Goal: Information Seeking & Learning: Learn about a topic

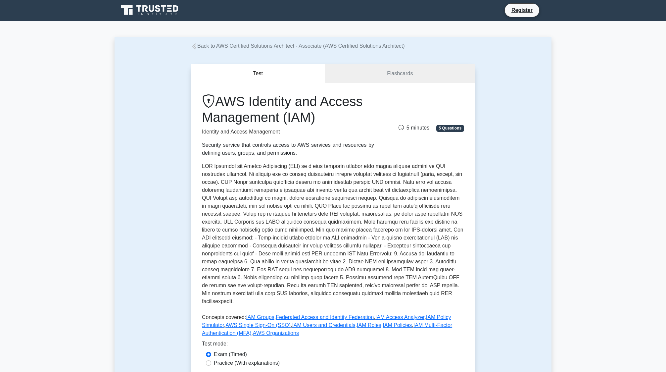
scroll to position [1, 0]
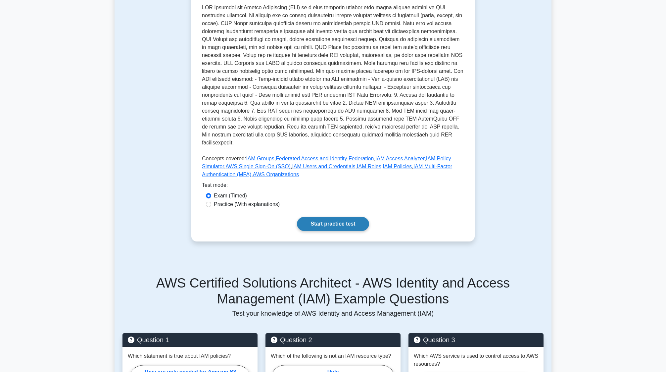
click at [334, 217] on link "Start practice test" at bounding box center [333, 224] width 72 height 14
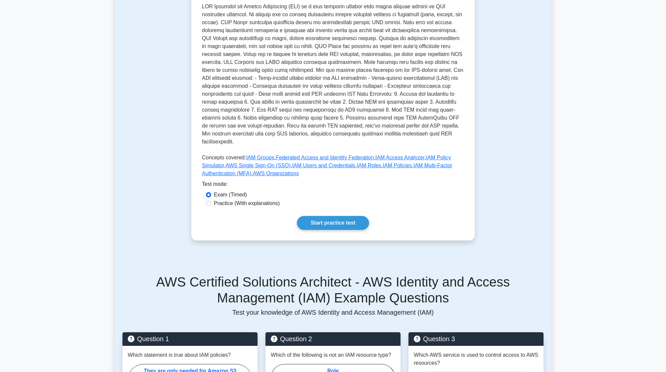
scroll to position [160, 0]
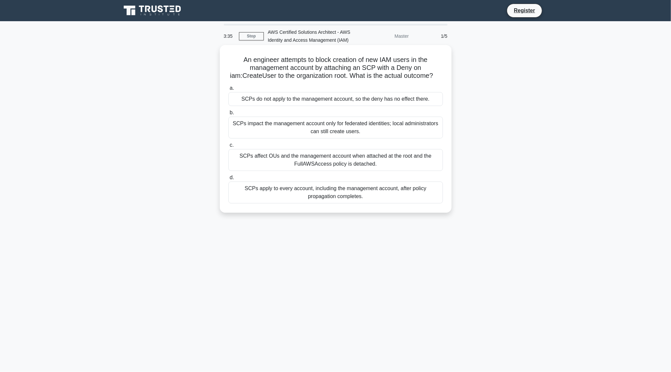
click at [266, 166] on div "SCPs affect OUs and the management account when attached at the root and the Fu…" at bounding box center [335, 160] width 215 height 22
click at [228, 147] on input "c. SCPs affect OUs and the management account when attached at the root and the…" at bounding box center [228, 145] width 0 height 4
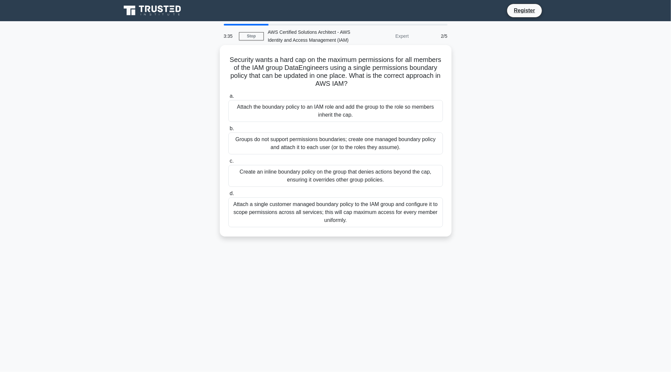
click at [310, 175] on div "Create an inline boundary policy on the group that denies actions beyond the ca…" at bounding box center [335, 176] width 215 height 22
click at [228, 163] on input "c. Create an inline boundary policy on the group that denies actions beyond the…" at bounding box center [228, 161] width 0 height 4
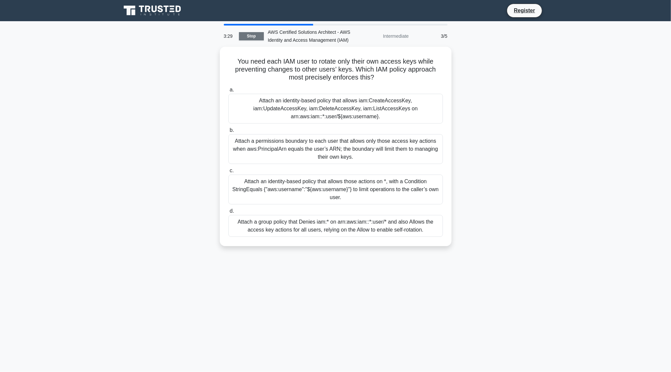
click at [250, 36] on link "Stop" at bounding box center [251, 36] width 25 height 8
